Goal: Entertainment & Leisure: Consume media (video, audio)

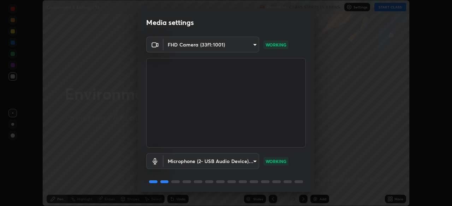
scroll to position [25, 0]
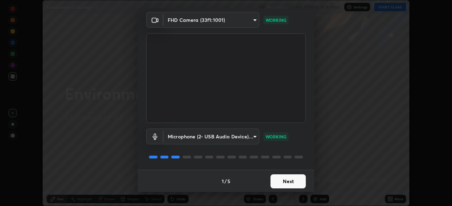
click at [281, 185] on button "Next" at bounding box center [287, 182] width 35 height 14
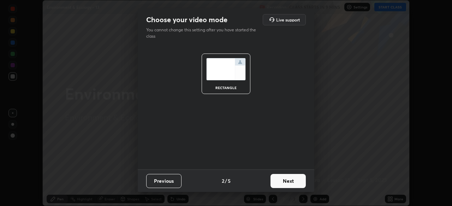
scroll to position [0, 0]
click at [281, 187] on button "Next" at bounding box center [287, 181] width 35 height 14
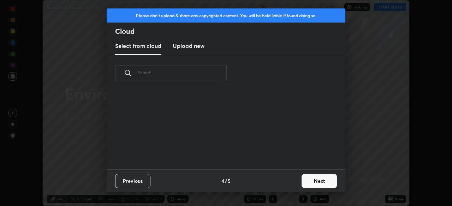
click at [286, 187] on div "Previous 4 / 5 Next" at bounding box center [226, 181] width 238 height 23
click at [291, 186] on div "Previous 4 / 5 Next" at bounding box center [226, 181] width 238 height 23
click at [305, 182] on button "Next" at bounding box center [318, 181] width 35 height 14
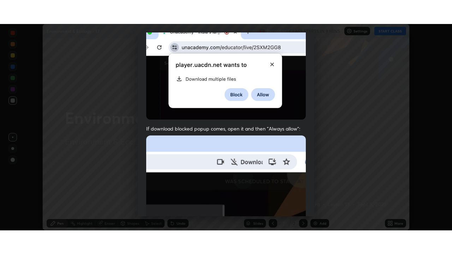
scroll to position [169, 0]
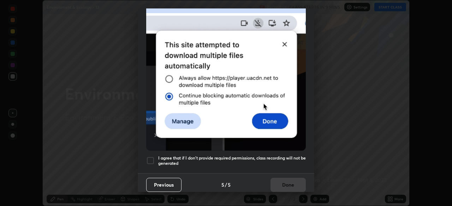
click at [208, 156] on h5 "I agree that if I don't provide required permissions, class recording will not …" at bounding box center [231, 161] width 147 height 11
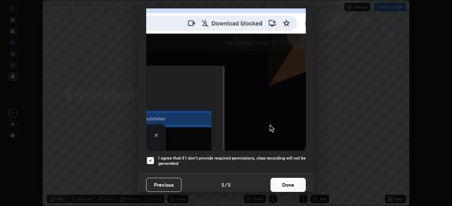
click at [284, 183] on button "Done" at bounding box center [287, 185] width 35 height 14
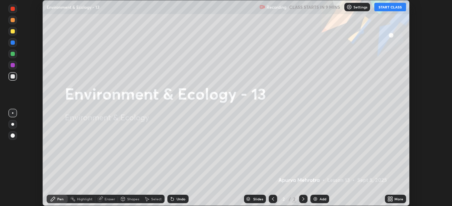
click at [392, 200] on icon at bounding box center [391, 201] width 2 height 2
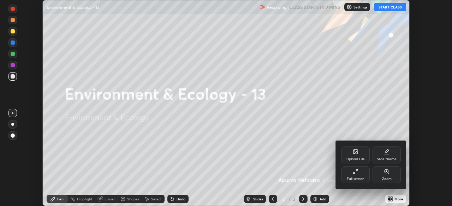
click at [360, 177] on div "Full screen" at bounding box center [355, 179] width 18 height 4
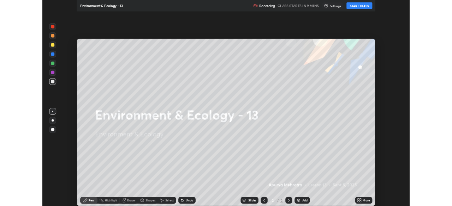
scroll to position [254, 452]
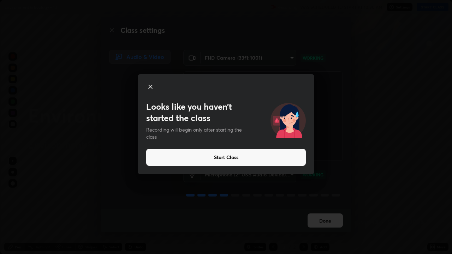
click at [228, 158] on button "Start Class" at bounding box center [225, 157] width 159 height 17
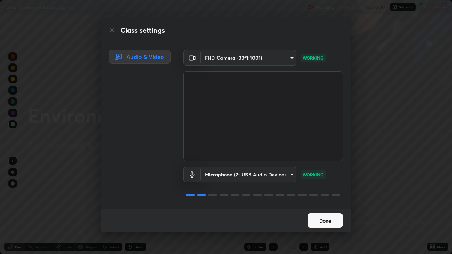
click at [308, 206] on button "Done" at bounding box center [324, 220] width 35 height 14
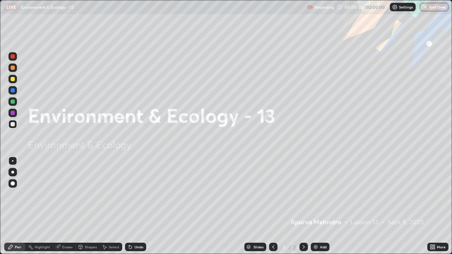
click at [315, 206] on img at bounding box center [316, 247] width 6 height 6
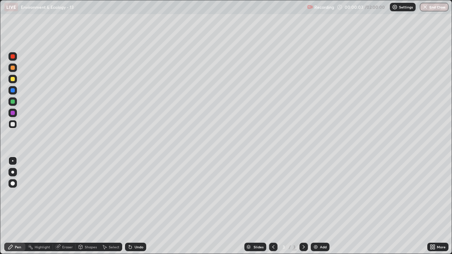
click at [316, 206] on img at bounding box center [316, 247] width 6 height 6
click at [315, 206] on img at bounding box center [316, 247] width 6 height 6
click at [272, 206] on icon at bounding box center [273, 247] width 6 height 6
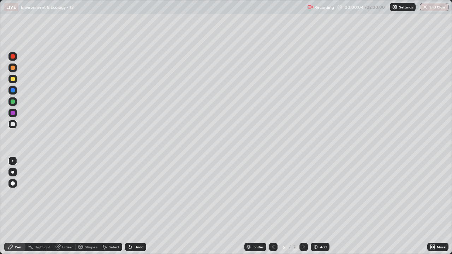
click at [274, 206] on div at bounding box center [273, 247] width 8 height 8
click at [272, 206] on icon at bounding box center [273, 247] width 6 height 6
click at [273, 206] on div at bounding box center [273, 247] width 8 height 8
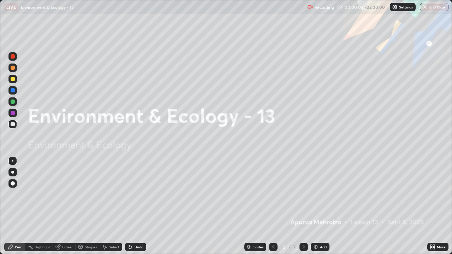
click at [302, 206] on icon at bounding box center [304, 247] width 6 height 6
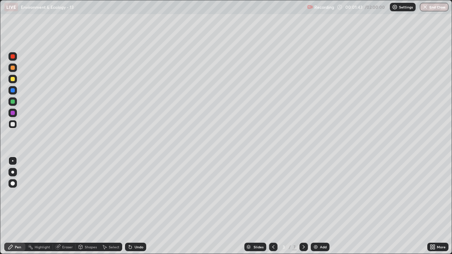
click at [13, 172] on div at bounding box center [12, 172] width 3 height 3
click at [11, 102] on div at bounding box center [13, 101] width 4 height 4
click at [13, 113] on div at bounding box center [13, 113] width 4 height 4
click at [13, 126] on div at bounding box center [13, 124] width 4 height 4
click at [9, 77] on div at bounding box center [12, 79] width 8 height 8
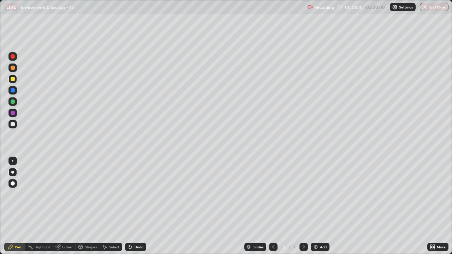
click at [9, 78] on div at bounding box center [12, 79] width 8 height 8
click at [13, 104] on div at bounding box center [12, 101] width 8 height 8
click at [13, 121] on div at bounding box center [12, 124] width 8 height 8
click at [13, 102] on div at bounding box center [13, 101] width 4 height 4
click at [14, 79] on div at bounding box center [13, 79] width 4 height 4
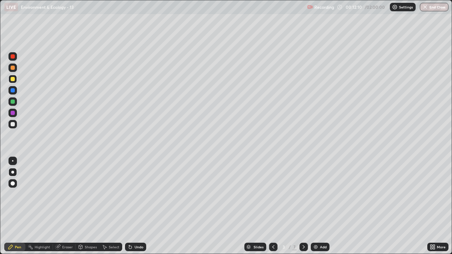
click at [431, 206] on icon at bounding box center [431, 246] width 2 height 2
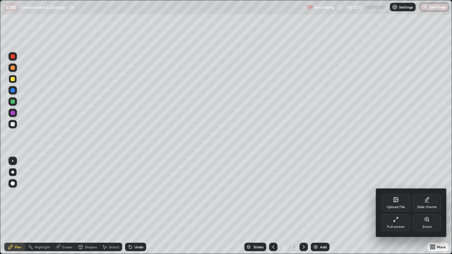
click at [394, 206] on icon at bounding box center [396, 220] width 6 height 6
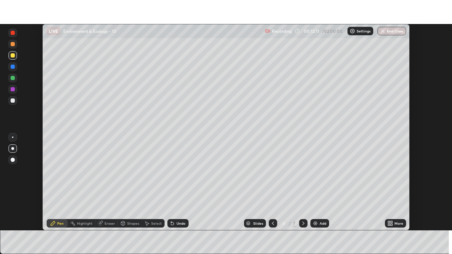
scroll to position [35073, 34828]
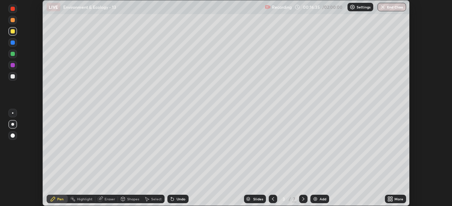
click at [388, 198] on icon at bounding box center [389, 198] width 2 height 2
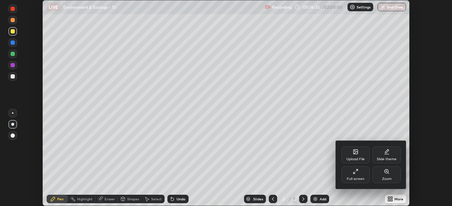
click at [357, 175] on div "Full screen" at bounding box center [355, 175] width 28 height 17
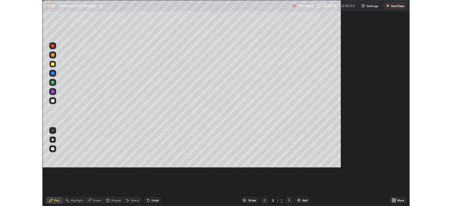
scroll to position [254, 452]
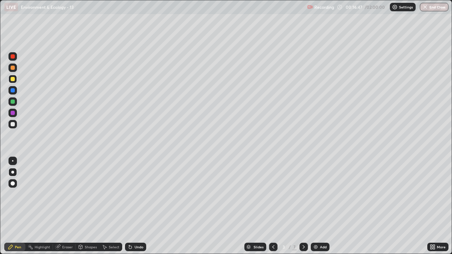
click at [14, 113] on div at bounding box center [13, 113] width 4 height 4
click at [302, 206] on icon at bounding box center [304, 247] width 6 height 6
click at [13, 82] on div at bounding box center [12, 79] width 8 height 8
click at [11, 91] on div at bounding box center [13, 90] width 4 height 4
click at [12, 100] on div at bounding box center [13, 101] width 4 height 4
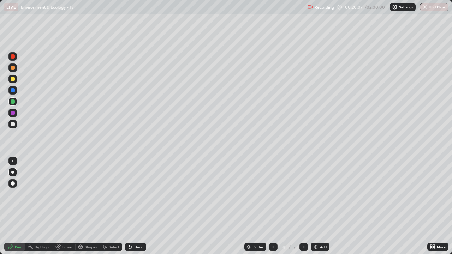
click at [15, 125] on div at bounding box center [12, 124] width 8 height 8
click at [14, 89] on div at bounding box center [13, 90] width 4 height 4
click at [12, 113] on div at bounding box center [13, 113] width 4 height 4
click at [11, 102] on div at bounding box center [13, 101] width 4 height 4
click at [13, 78] on div at bounding box center [13, 79] width 4 height 4
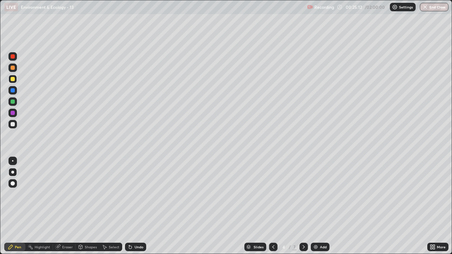
click at [12, 102] on div at bounding box center [13, 101] width 4 height 4
click at [272, 206] on icon at bounding box center [273, 247] width 6 height 6
click at [13, 121] on div at bounding box center [12, 124] width 8 height 8
click at [301, 206] on icon at bounding box center [304, 247] width 6 height 6
click at [11, 124] on div at bounding box center [13, 124] width 4 height 4
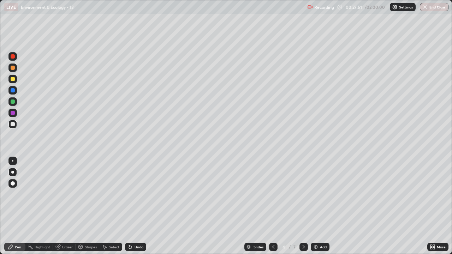
click at [13, 79] on div at bounding box center [13, 79] width 4 height 4
click at [13, 102] on div at bounding box center [13, 101] width 4 height 4
click at [12, 122] on div at bounding box center [13, 124] width 4 height 4
click at [303, 206] on icon at bounding box center [304, 247] width 6 height 6
click at [13, 90] on div at bounding box center [13, 90] width 4 height 4
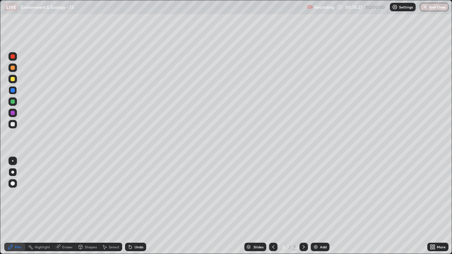
click at [13, 80] on div at bounding box center [13, 79] width 4 height 4
click at [13, 101] on div at bounding box center [13, 101] width 4 height 4
click at [139, 206] on div "Undo" at bounding box center [138, 247] width 9 height 4
click at [139, 206] on div "Undo" at bounding box center [135, 247] width 21 height 8
click at [14, 125] on div at bounding box center [13, 124] width 4 height 4
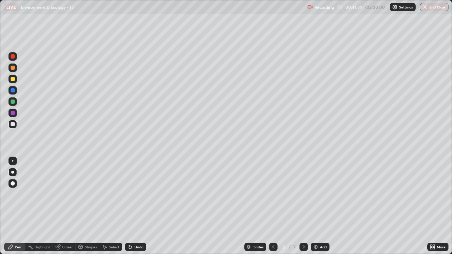
click at [13, 82] on div at bounding box center [12, 79] width 8 height 8
click at [12, 71] on div at bounding box center [12, 68] width 8 height 8
click at [301, 206] on icon at bounding box center [304, 247] width 6 height 6
click at [13, 101] on div at bounding box center [13, 101] width 4 height 4
click at [13, 79] on div at bounding box center [13, 79] width 4 height 4
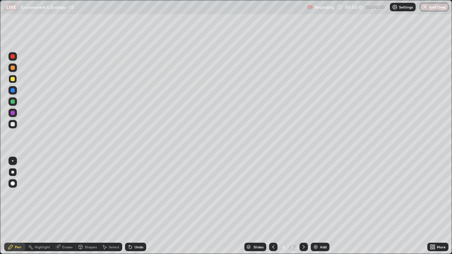
click at [14, 92] on div at bounding box center [13, 90] width 4 height 4
click at [14, 69] on div at bounding box center [13, 68] width 4 height 4
click at [13, 93] on div at bounding box center [12, 90] width 8 height 8
click at [14, 70] on div at bounding box center [13, 68] width 4 height 4
click at [54, 12] on div "LIVE Environment & Ecology - 13" at bounding box center [154, 7] width 300 height 14
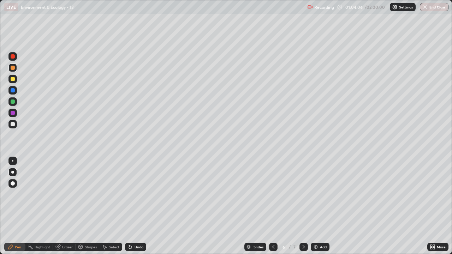
click at [14, 91] on div at bounding box center [13, 90] width 4 height 4
click at [11, 124] on div at bounding box center [13, 124] width 4 height 4
click at [302, 206] on icon at bounding box center [304, 247] width 6 height 6
click at [13, 90] on div at bounding box center [13, 90] width 4 height 4
click at [11, 101] on div at bounding box center [13, 101] width 4 height 4
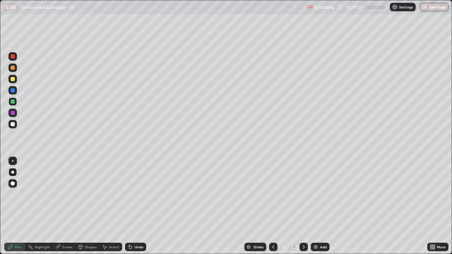
click at [12, 90] on div at bounding box center [13, 90] width 4 height 4
click at [13, 114] on div at bounding box center [13, 113] width 4 height 4
click at [431, 206] on icon at bounding box center [431, 246] width 2 height 2
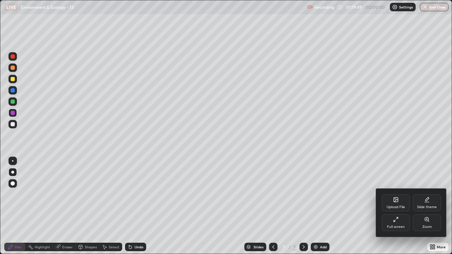
click at [393, 206] on div "Full screen" at bounding box center [395, 222] width 28 height 17
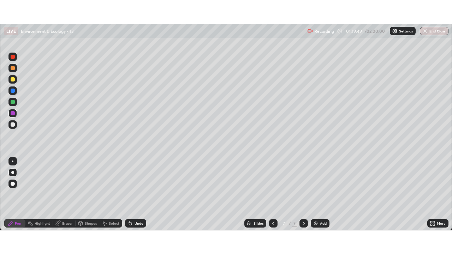
scroll to position [35073, 34828]
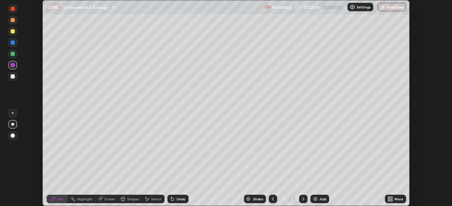
click at [391, 200] on icon at bounding box center [391, 201] width 2 height 2
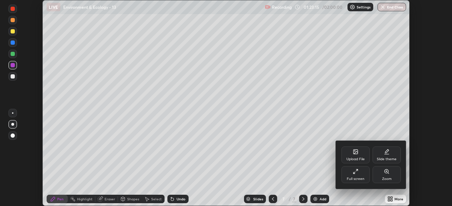
click at [359, 171] on div "Full screen" at bounding box center [355, 175] width 28 height 17
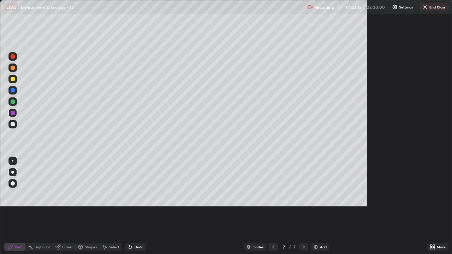
scroll to position [254, 452]
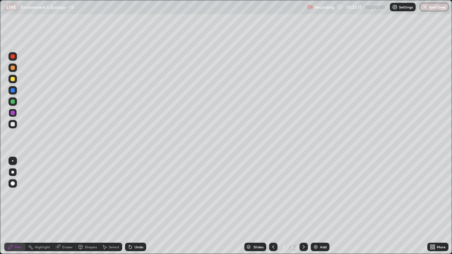
click at [272, 206] on div at bounding box center [273, 247] width 8 height 8
click at [13, 102] on div at bounding box center [13, 101] width 4 height 4
click at [423, 9] on img "button" at bounding box center [425, 7] width 6 height 6
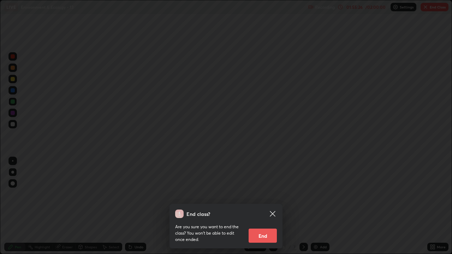
click at [259, 206] on button "End" at bounding box center [262, 236] width 28 height 14
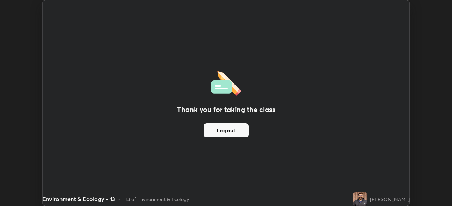
scroll to position [35073, 34828]
